Goal: Task Accomplishment & Management: Manage account settings

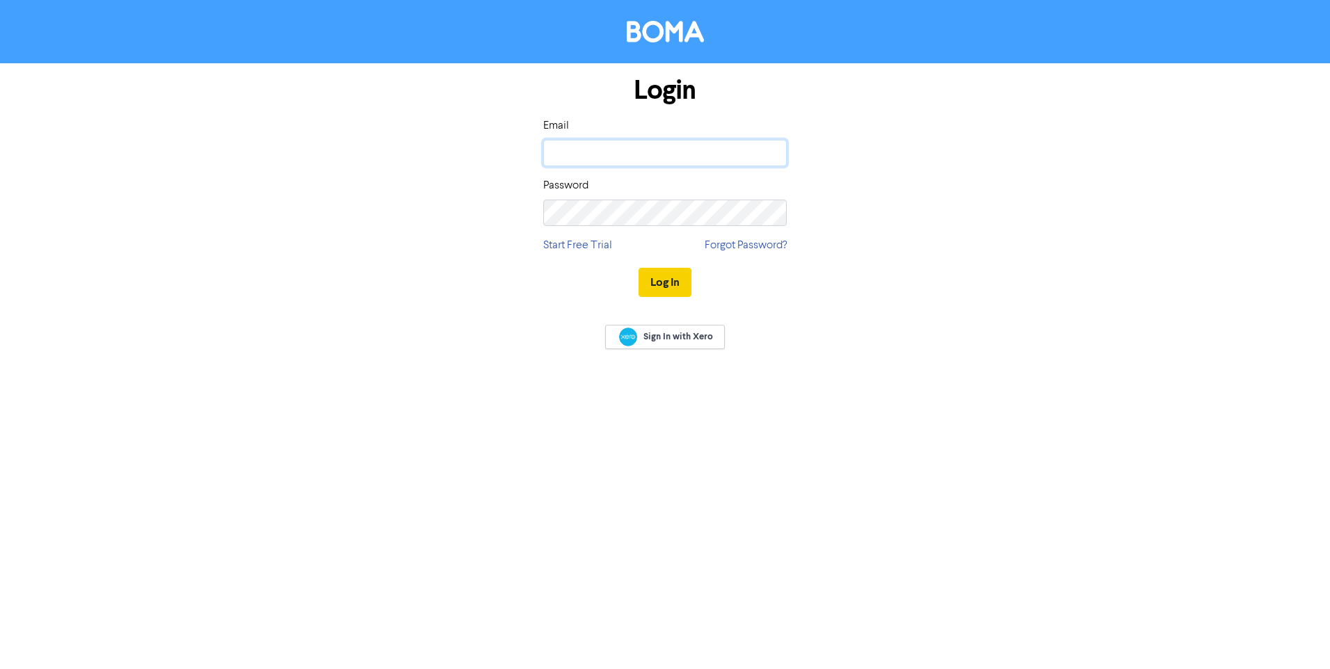
type input "[PERSON_NAME][EMAIL_ADDRESS][PERSON_NAME][DOMAIN_NAME]"
click at [664, 283] on button "Log In" at bounding box center [665, 282] width 53 height 29
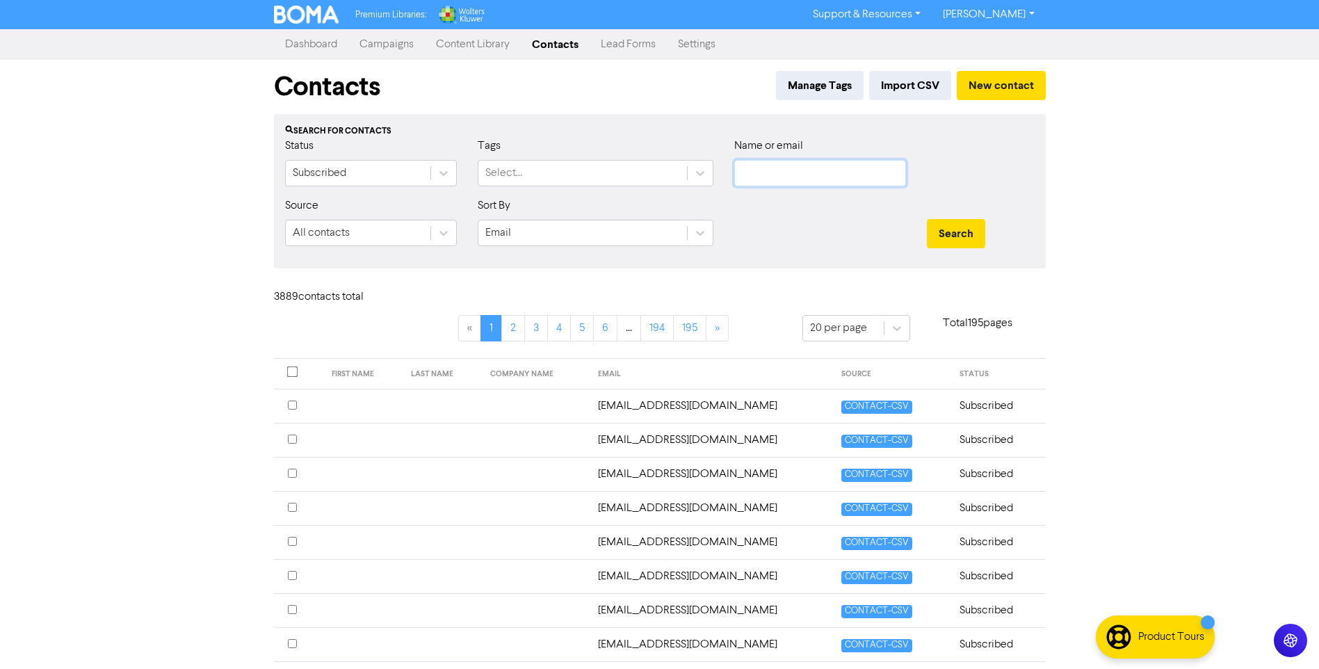
click at [801, 168] on input "text" at bounding box center [821, 173] width 172 height 26
paste input "[EMAIL_ADDRESS][DOMAIN_NAME]"
type input "[EMAIL_ADDRESS][DOMAIN_NAME]"
click at [954, 227] on button "Search" at bounding box center [956, 233] width 58 height 29
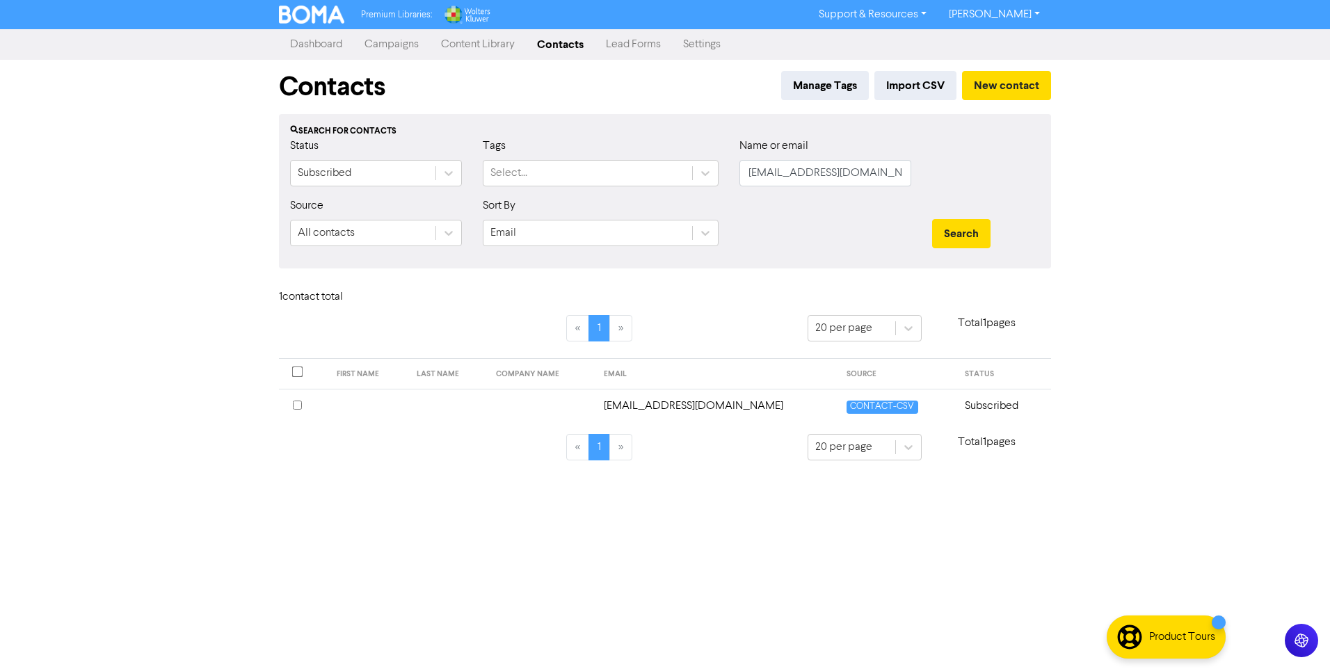
click at [717, 408] on td "[EMAIL_ADDRESS][DOMAIN_NAME]" at bounding box center [716, 406] width 243 height 34
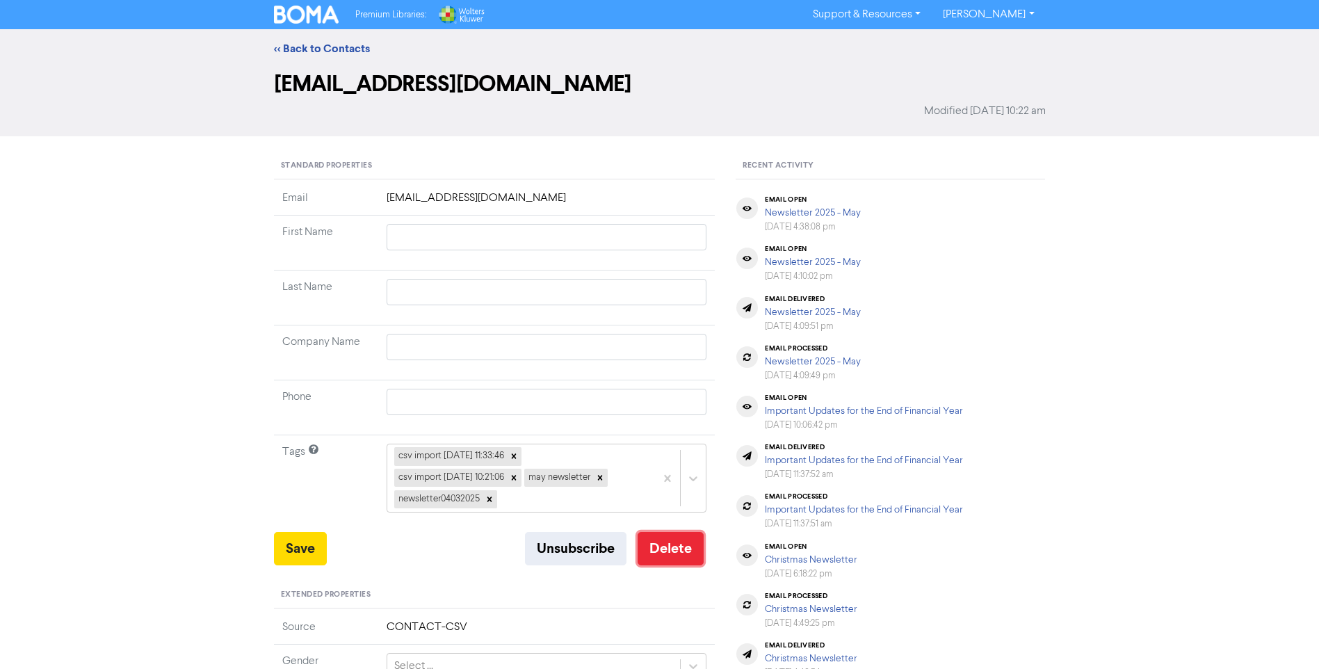
click at [675, 547] on button "Delete" at bounding box center [671, 548] width 66 height 33
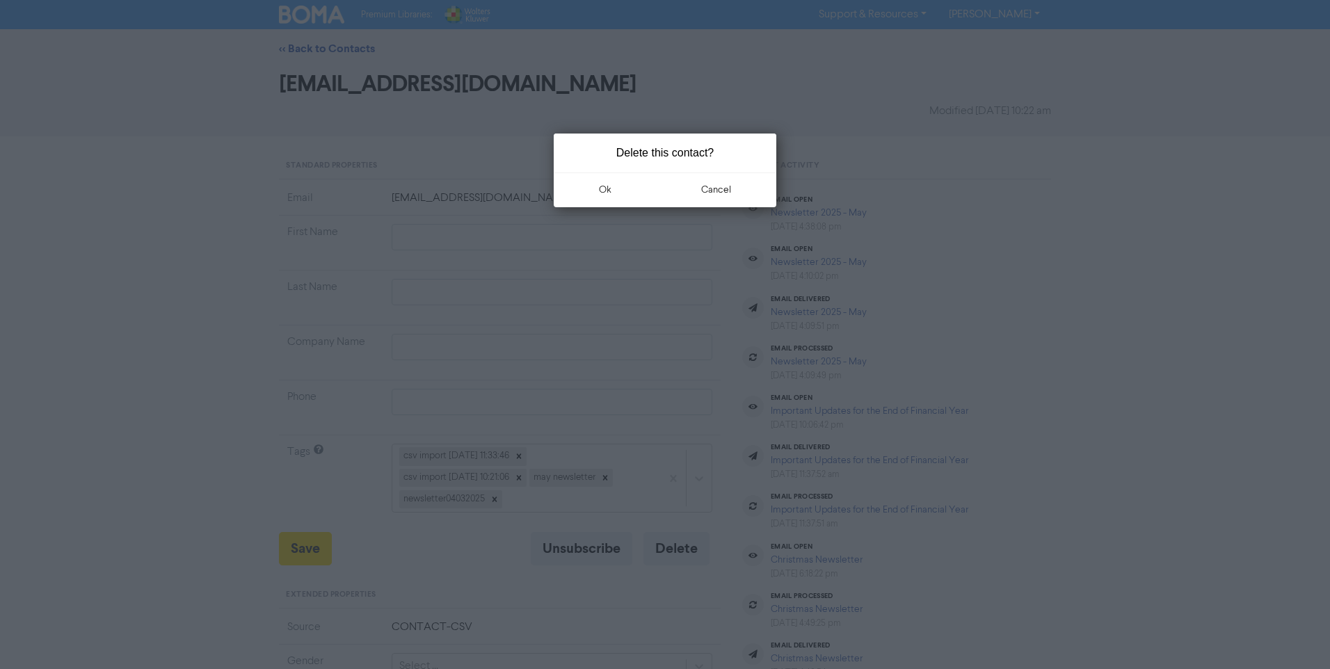
drag, startPoint x: 611, startPoint y: 194, endPoint x: 638, endPoint y: 218, distance: 36.4
click at [611, 195] on button "ok" at bounding box center [605, 189] width 103 height 35
